Goal: Check status: Check status

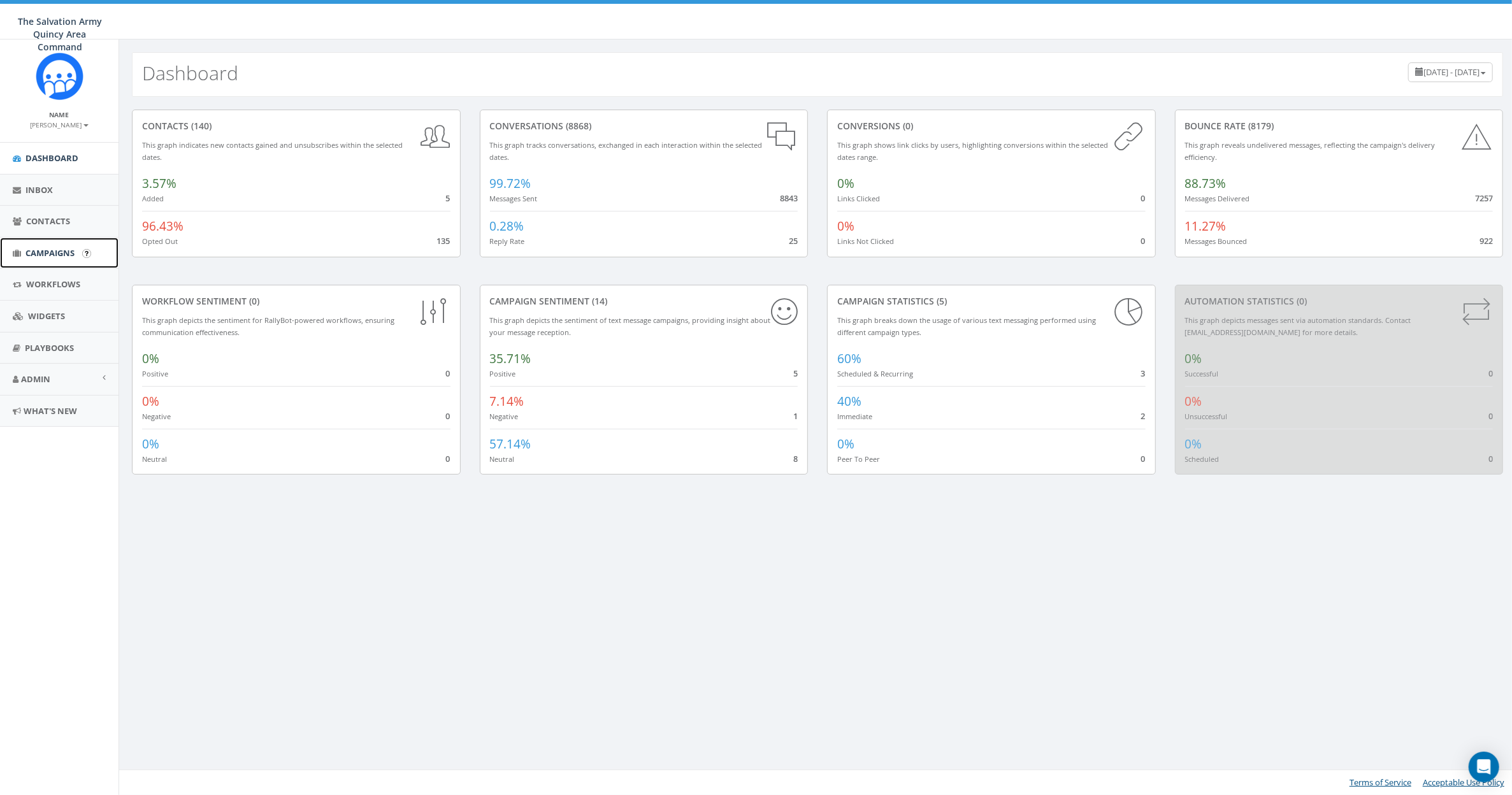
click at [47, 255] on span "Campaigns" at bounding box center [50, 252] width 49 height 11
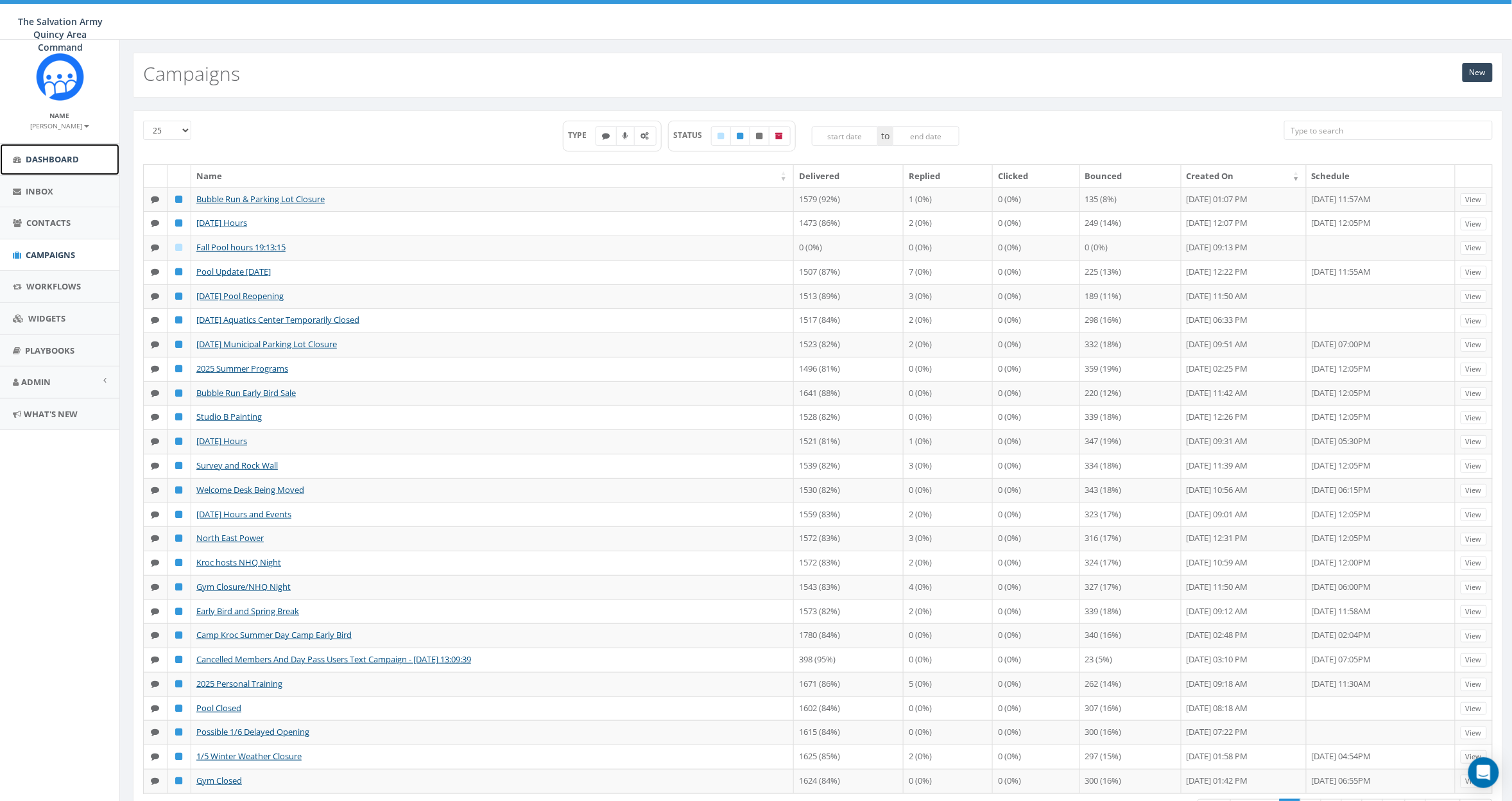
click at [49, 159] on span "Dashboard" at bounding box center [52, 159] width 53 height 11
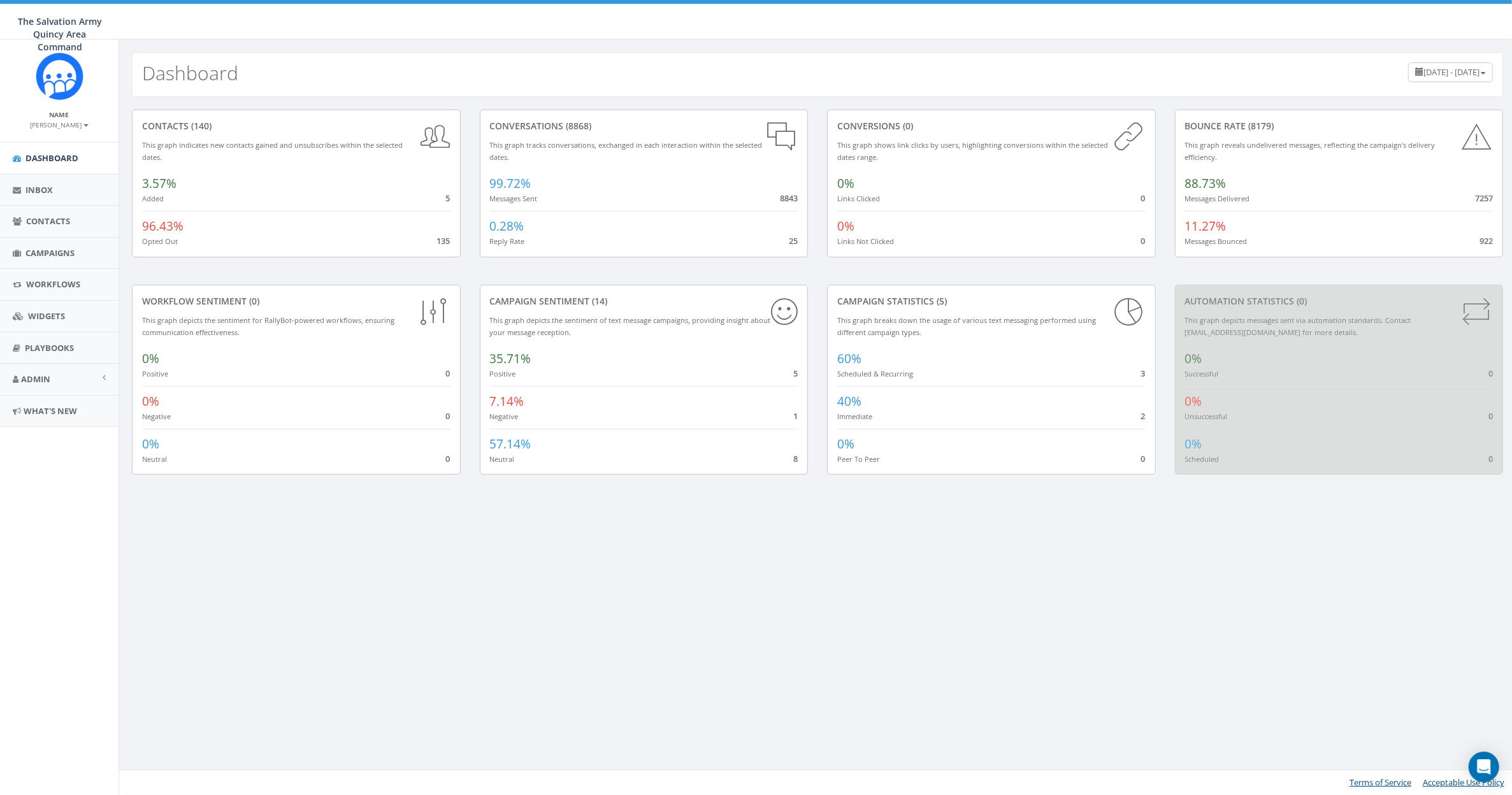
click at [1423, 74] on span "[DATE] - [DATE]" at bounding box center [1451, 71] width 56 height 11
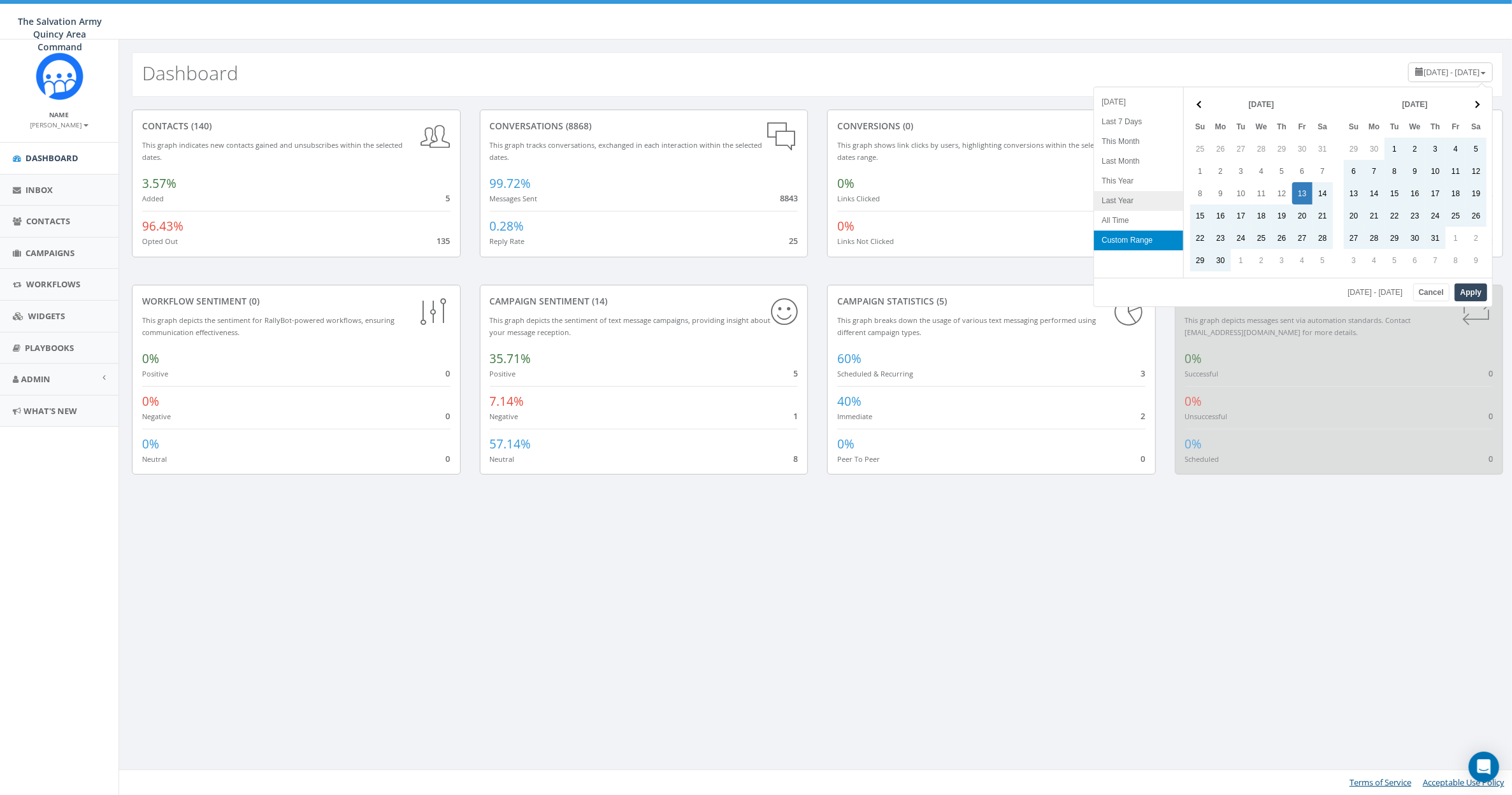
click at [1124, 203] on li "Last Year" at bounding box center [1138, 201] width 90 height 20
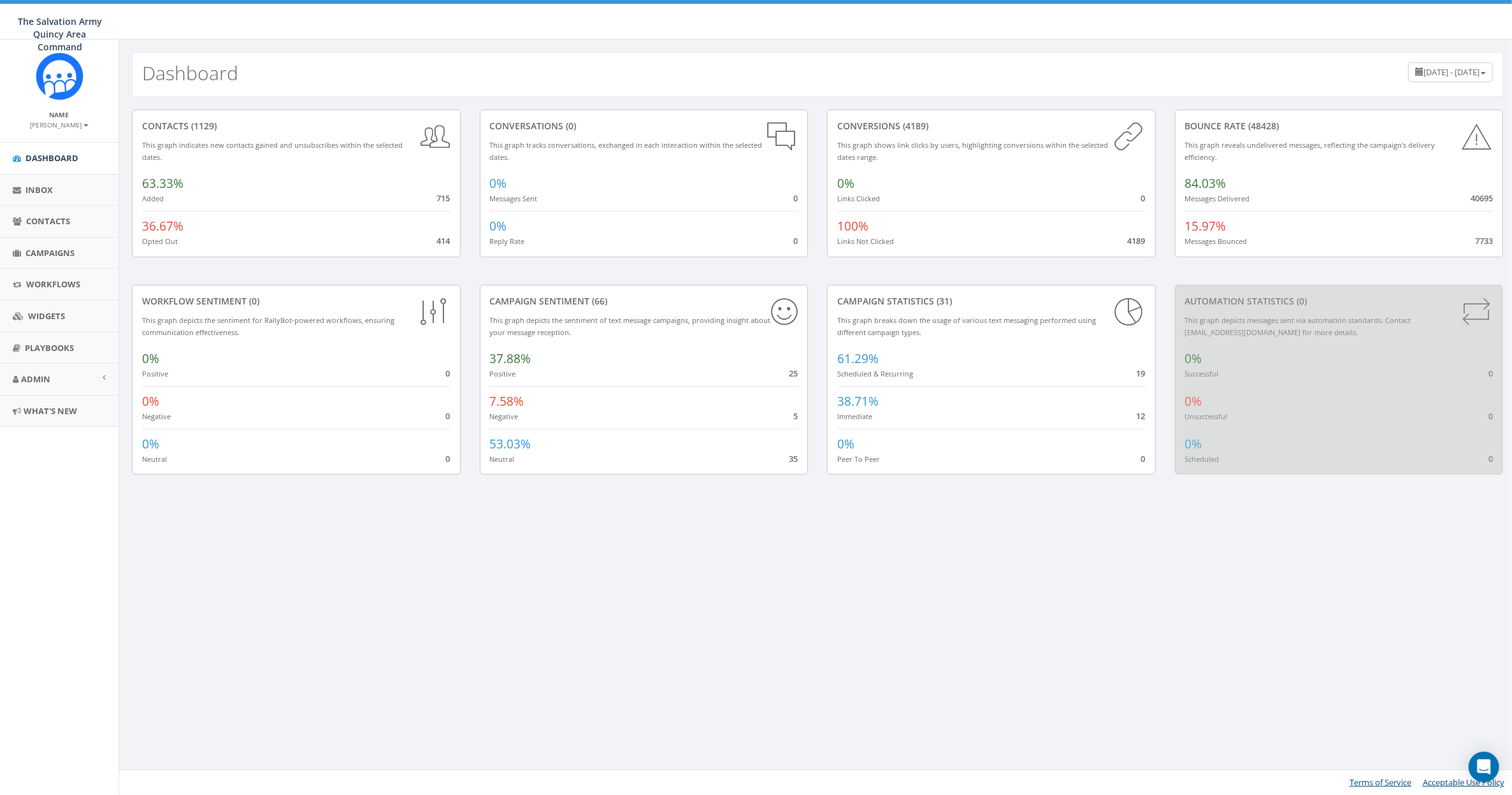
click at [1465, 75] on span "January 1, 2024 - December 31, 2024" at bounding box center [1451, 71] width 56 height 11
click at [1241, 68] on div "Dashboard January 1, 2024 - December 31, 2024" at bounding box center [818, 74] width 1371 height 44
click at [1128, 137] on icon at bounding box center [1129, 137] width 33 height 33
